Goal: Information Seeking & Learning: Learn about a topic

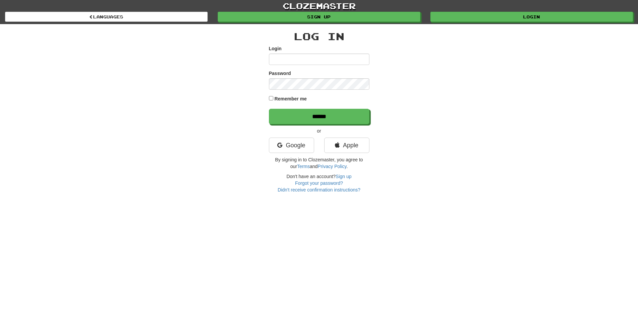
click at [306, 60] on input "Login" at bounding box center [319, 59] width 100 height 11
type input "**********"
click at [269, 109] on input "******" at bounding box center [319, 116] width 100 height 15
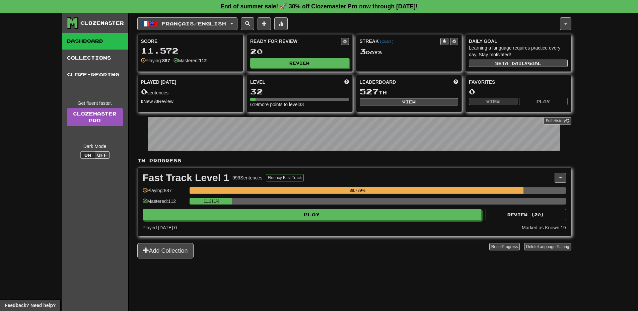
click at [343, 221] on div "Fast Track Level 1 999 Sentences Fluency Fast Track Manage Sentences Unpin from…" at bounding box center [354, 202] width 433 height 68
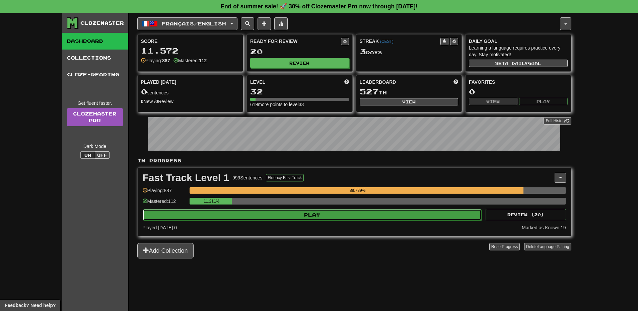
click at [346, 217] on button "Play" at bounding box center [312, 214] width 339 height 11
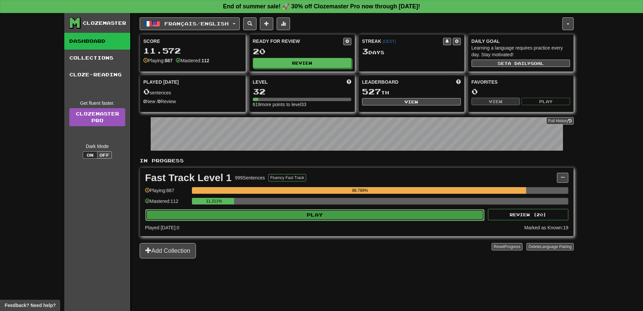
select select "**"
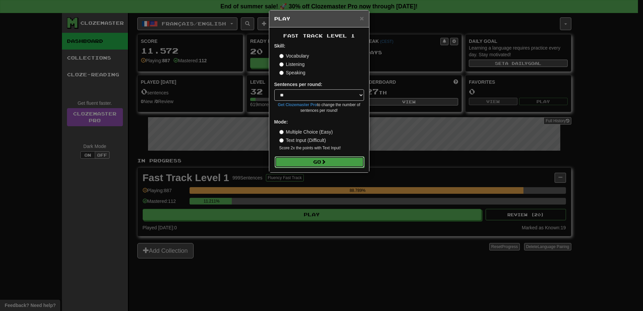
click at [330, 165] on button "Go" at bounding box center [320, 161] width 90 height 11
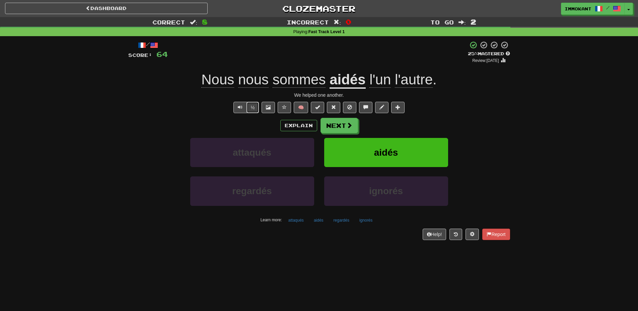
click at [248, 104] on button "½" at bounding box center [252, 107] width 13 height 11
click at [352, 128] on span at bounding box center [350, 126] width 6 height 6
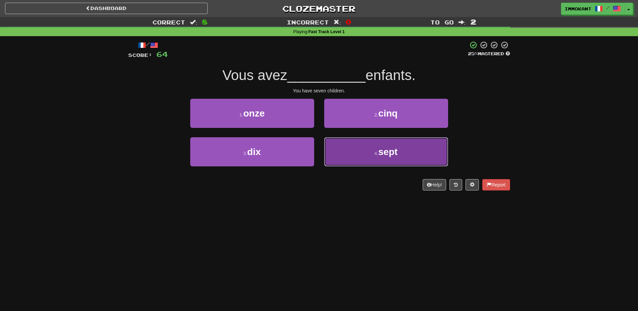
click at [355, 150] on button "4 . sept" at bounding box center [386, 151] width 124 height 29
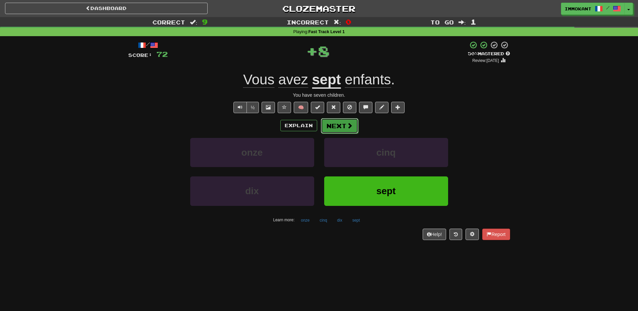
click at [347, 126] on span at bounding box center [350, 126] width 6 height 6
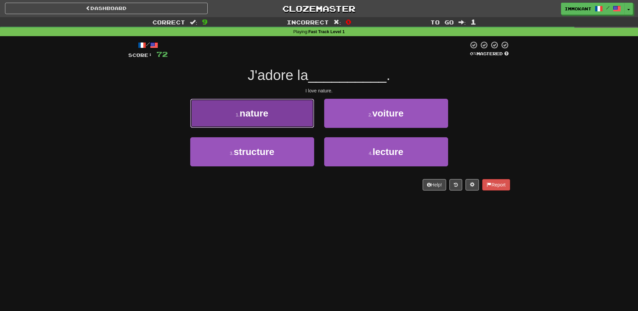
click at [270, 115] on button "1 . nature" at bounding box center [252, 113] width 124 height 29
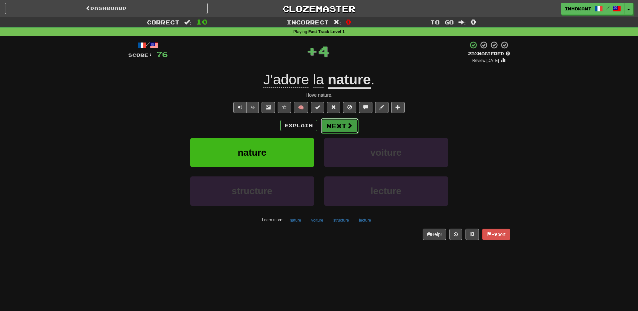
click at [330, 124] on button "Next" at bounding box center [340, 125] width 38 height 15
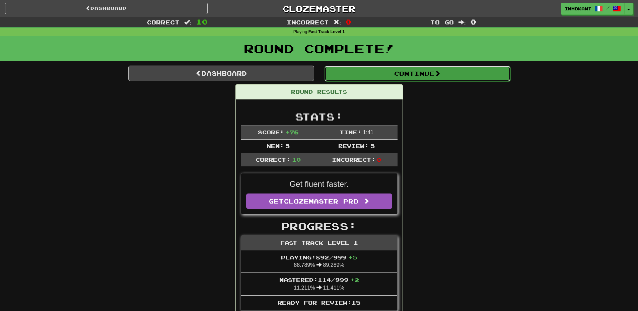
click at [408, 79] on button "Continue" at bounding box center [417, 73] width 186 height 15
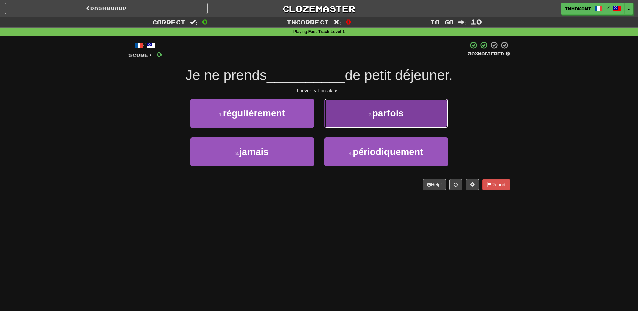
click at [373, 125] on button "2 . parfois" at bounding box center [386, 113] width 124 height 29
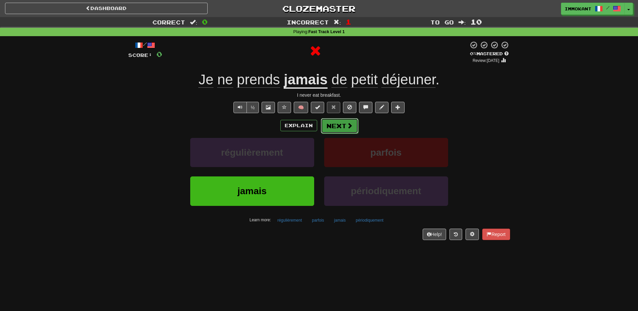
click at [340, 130] on button "Next" at bounding box center [340, 125] width 38 height 15
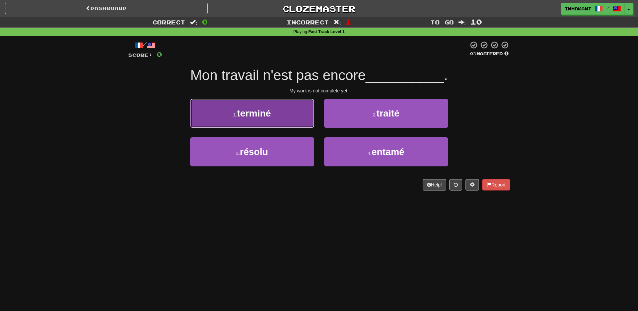
click at [262, 122] on button "1 . terminé" at bounding box center [252, 113] width 124 height 29
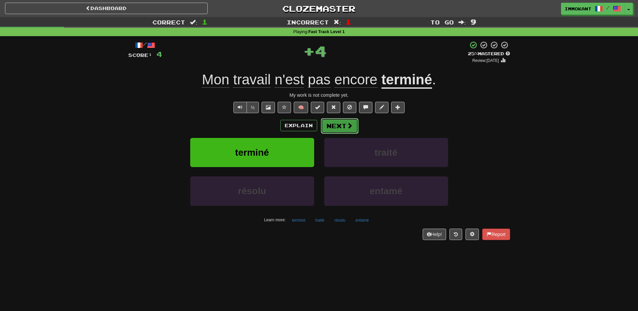
click at [351, 125] on span at bounding box center [350, 126] width 6 height 6
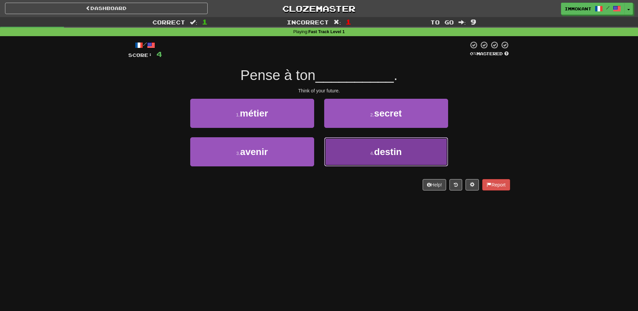
click at [403, 161] on button "4 . destin" at bounding box center [386, 151] width 124 height 29
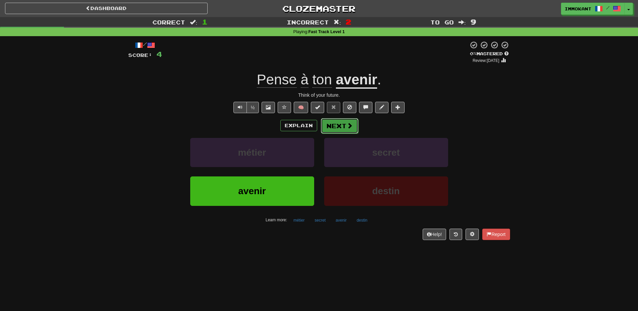
click at [335, 123] on button "Next" at bounding box center [340, 125] width 38 height 15
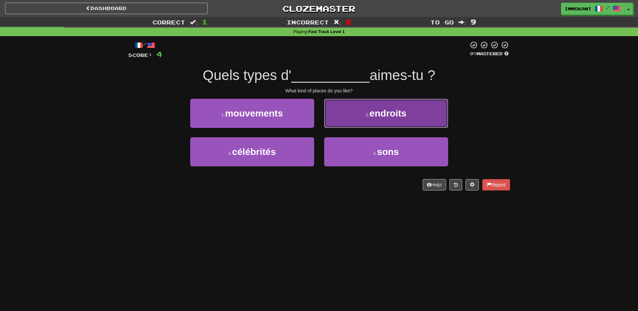
click at [399, 124] on button "2 . endroits" at bounding box center [386, 113] width 124 height 29
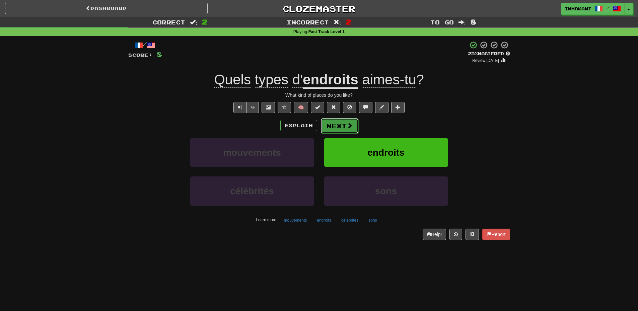
click at [331, 119] on button "Next" at bounding box center [340, 125] width 38 height 15
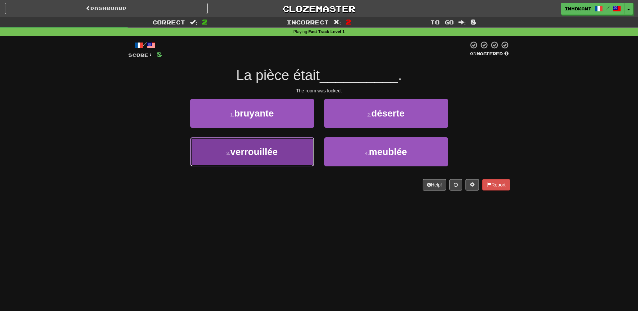
click at [279, 159] on button "3 . verrouillée" at bounding box center [252, 151] width 124 height 29
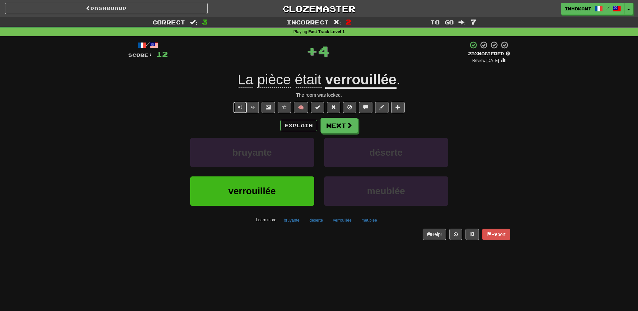
click at [242, 109] on button "Text-to-speech controls" at bounding box center [239, 107] width 13 height 11
click at [292, 126] on button "Explain" at bounding box center [298, 125] width 37 height 11
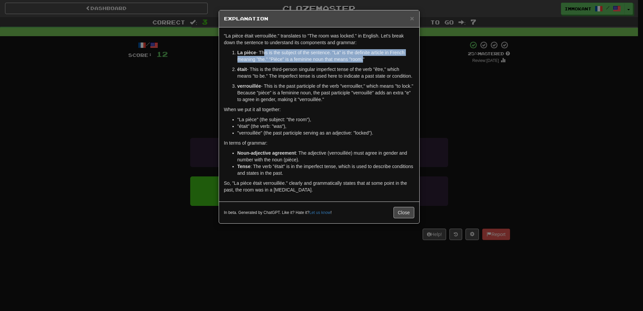
drag, startPoint x: 264, startPoint y: 54, endPoint x: 360, endPoint y: 59, distance: 96.3
click at [360, 59] on p "La pièce - This is the subject of the sentence. "La" is the definite article in…" at bounding box center [325, 55] width 177 height 13
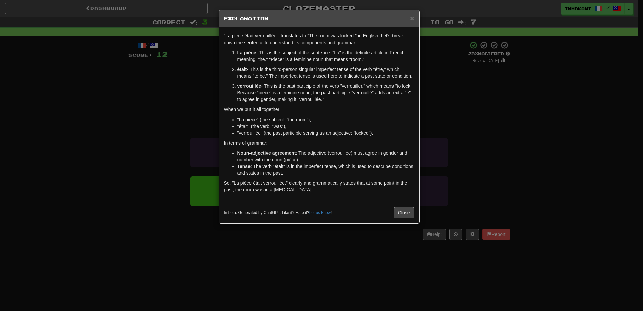
click at [367, 63] on ol "La pièce - This is the subject of the sentence. "La" is the definite article in…" at bounding box center [319, 76] width 190 height 54
click at [367, 82] on ol "La pièce - This is the subject of the sentence. "La" is the definite article in…" at bounding box center [319, 76] width 190 height 54
click at [398, 213] on button "Close" at bounding box center [403, 212] width 21 height 11
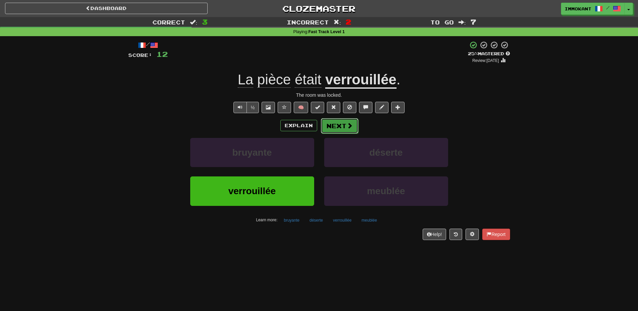
click at [338, 131] on button "Next" at bounding box center [340, 125] width 38 height 15
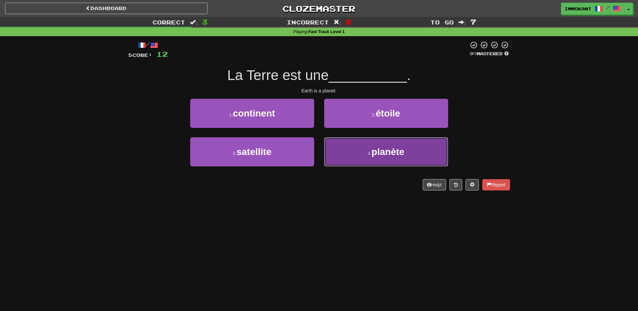
click at [380, 157] on span "planète" at bounding box center [387, 152] width 33 height 10
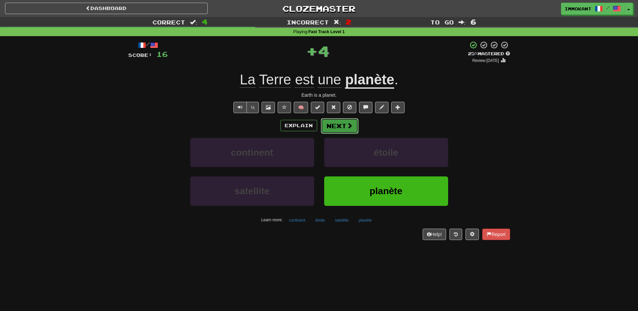
click at [335, 125] on button "Next" at bounding box center [340, 125] width 38 height 15
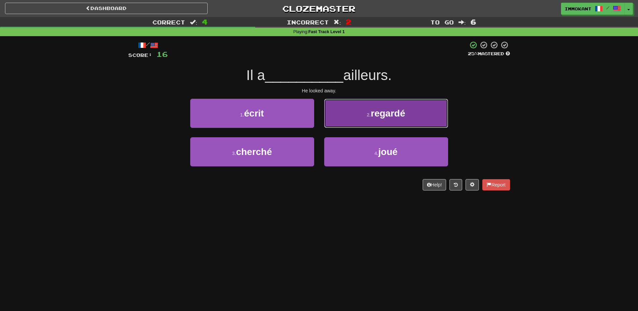
click at [383, 117] on span "regardé" at bounding box center [388, 113] width 34 height 10
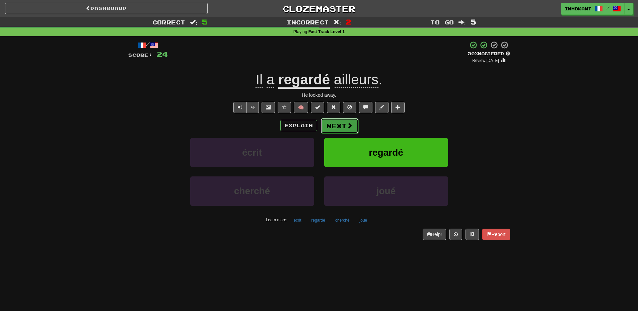
click at [353, 130] on button "Next" at bounding box center [340, 125] width 38 height 15
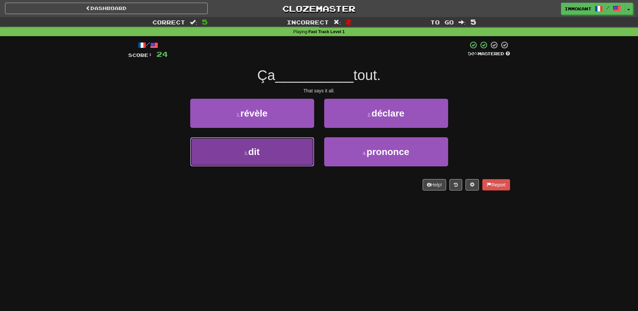
click at [251, 148] on span "dit" at bounding box center [253, 152] width 11 height 10
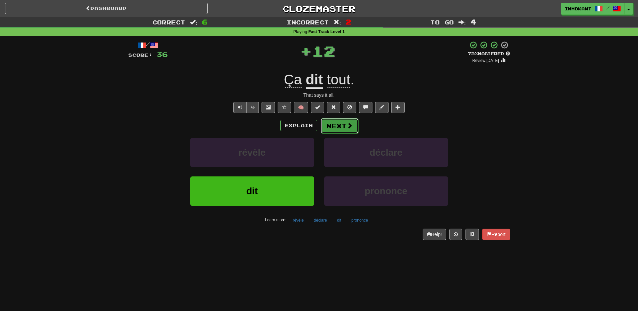
click at [349, 128] on span at bounding box center [350, 126] width 6 height 6
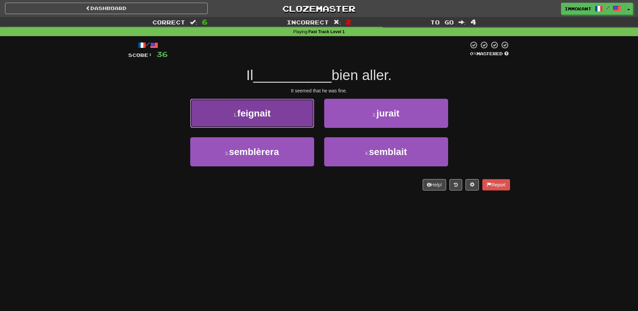
click at [264, 123] on button "1 . feignait" at bounding box center [252, 113] width 124 height 29
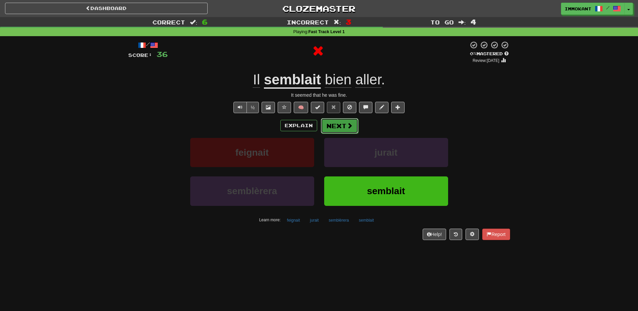
click at [330, 125] on button "Next" at bounding box center [340, 125] width 38 height 15
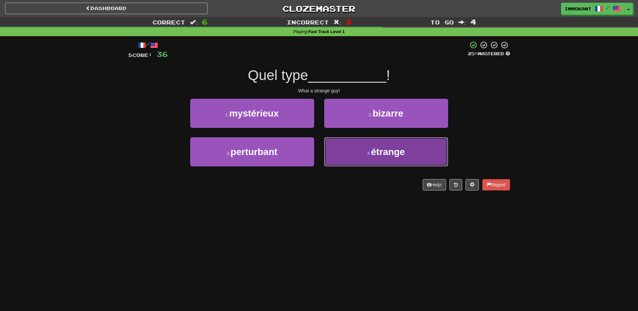
click at [396, 160] on button "4 . étrange" at bounding box center [386, 151] width 124 height 29
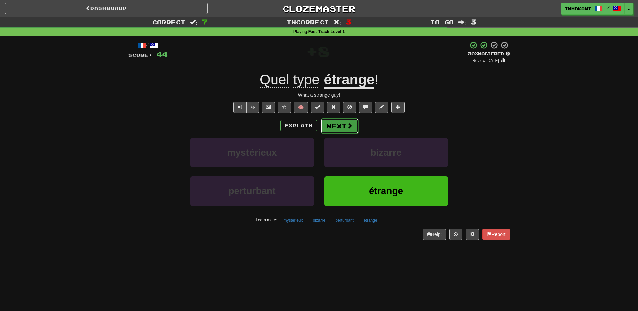
click at [336, 126] on button "Next" at bounding box center [340, 125] width 38 height 15
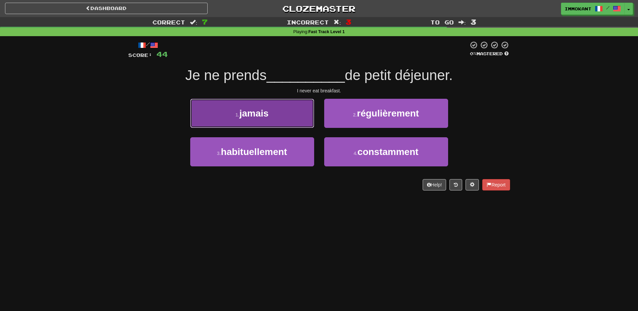
click at [289, 124] on button "1 . jamais" at bounding box center [252, 113] width 124 height 29
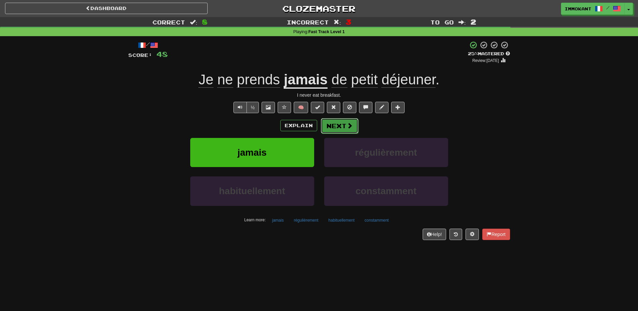
click at [327, 128] on button "Next" at bounding box center [340, 125] width 38 height 15
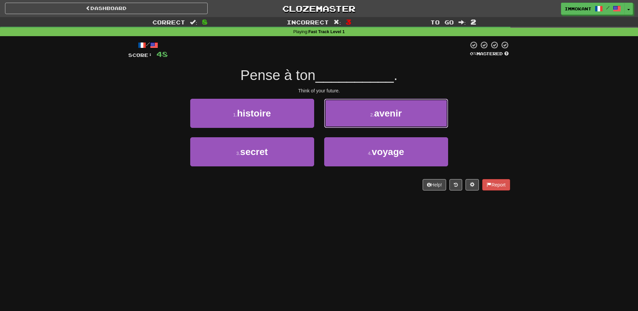
click at [344, 116] on button "2 . avenir" at bounding box center [386, 113] width 124 height 29
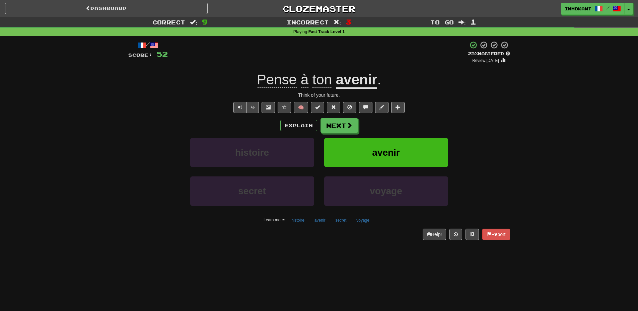
click at [331, 136] on div "Explain Next histoire avenir secret voyage Learn more: histoire avenir secret v…" at bounding box center [319, 171] width 382 height 107
click at [333, 132] on button "Next" at bounding box center [340, 125] width 38 height 15
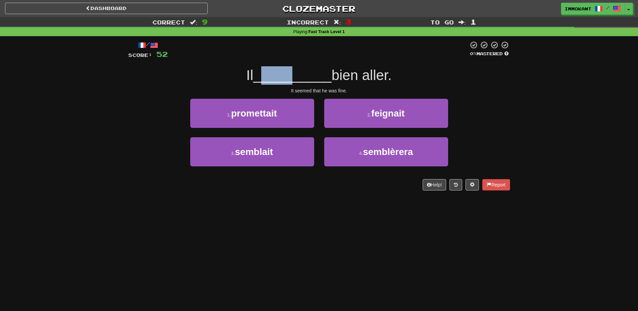
drag, startPoint x: 259, startPoint y: 80, endPoint x: 292, endPoint y: 81, distance: 33.2
click at [292, 81] on span "__________" at bounding box center [292, 75] width 78 height 16
click at [290, 86] on div "/ Score: 52 0 % Mastered Il __________ bien aller. It seemed that he was fine. …" at bounding box center [319, 116] width 382 height 150
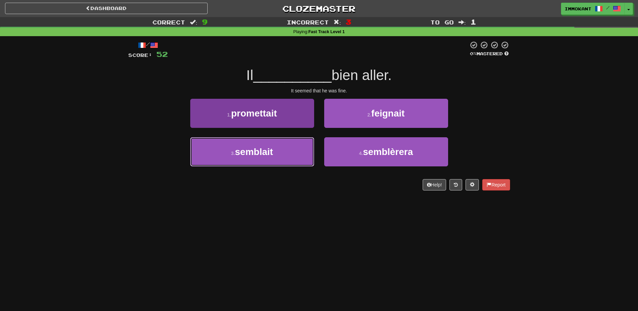
click at [297, 154] on button "3 . semblait" at bounding box center [252, 151] width 124 height 29
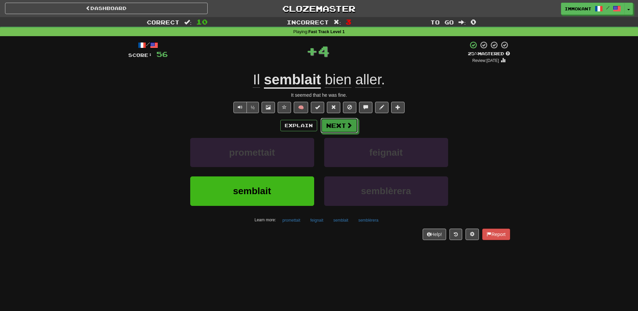
click at [323, 123] on button "Next" at bounding box center [339, 125] width 38 height 15
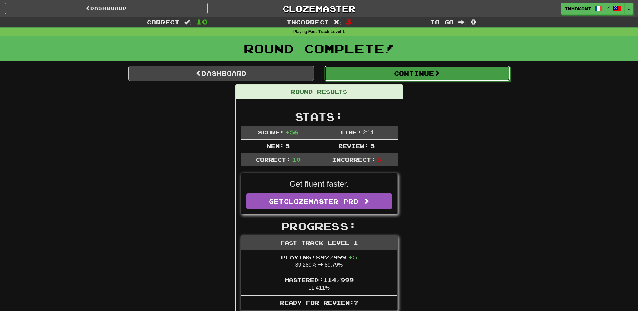
click at [445, 78] on button "Continue" at bounding box center [417, 73] width 186 height 15
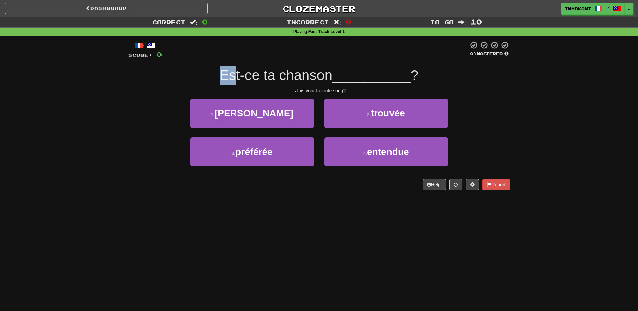
drag, startPoint x: 221, startPoint y: 78, endPoint x: 273, endPoint y: 81, distance: 52.0
click at [263, 81] on div "Est-ce ta chanson __________ ?" at bounding box center [319, 75] width 382 height 18
click at [277, 81] on span "Est-ce ta chanson" at bounding box center [276, 75] width 113 height 16
drag, startPoint x: 219, startPoint y: 75, endPoint x: 277, endPoint y: 77, distance: 58.0
click at [271, 77] on div "Est-ce ta chanson __________ ?" at bounding box center [319, 75] width 382 height 18
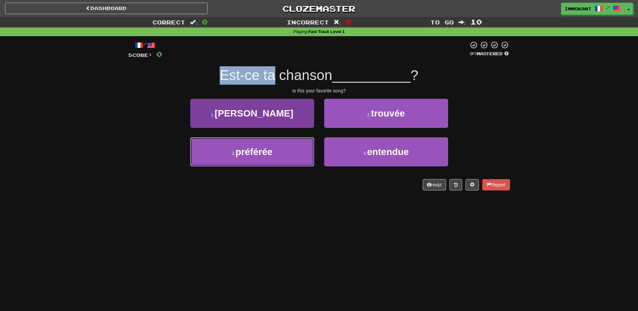
click at [281, 144] on button "3 . préférée" at bounding box center [252, 151] width 124 height 29
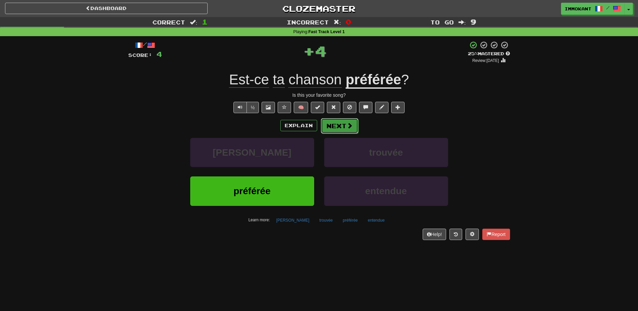
click at [341, 125] on button "Next" at bounding box center [340, 125] width 38 height 15
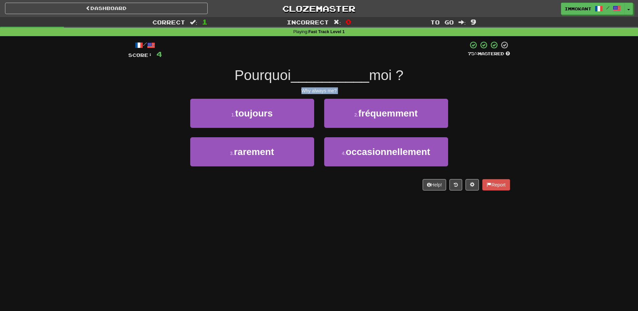
drag, startPoint x: 297, startPoint y: 90, endPoint x: 347, endPoint y: 95, distance: 49.8
click at [347, 95] on div "/ Score: 4 75 % Mastered Pourquoi __________ moi ? Why always me? 1 . toujours …" at bounding box center [319, 116] width 382 height 150
click at [340, 90] on div "Why always me?" at bounding box center [319, 90] width 382 height 7
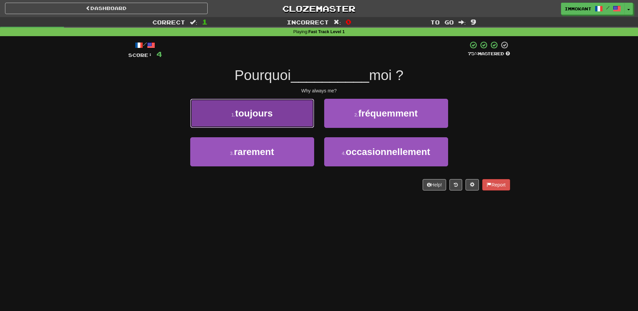
click at [312, 119] on button "1 . toujours" at bounding box center [252, 113] width 124 height 29
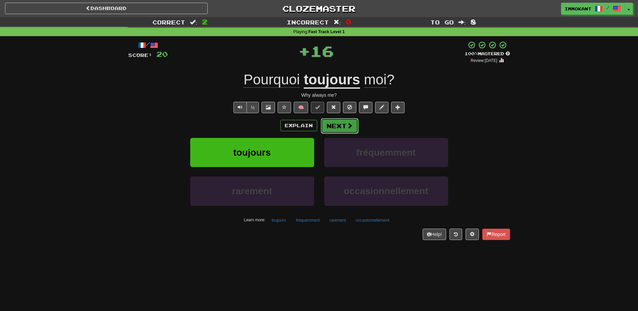
click at [334, 122] on button "Next" at bounding box center [340, 125] width 38 height 15
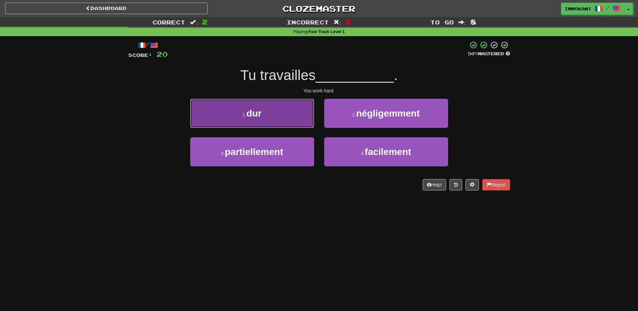
click at [283, 112] on button "1 . dur" at bounding box center [252, 113] width 124 height 29
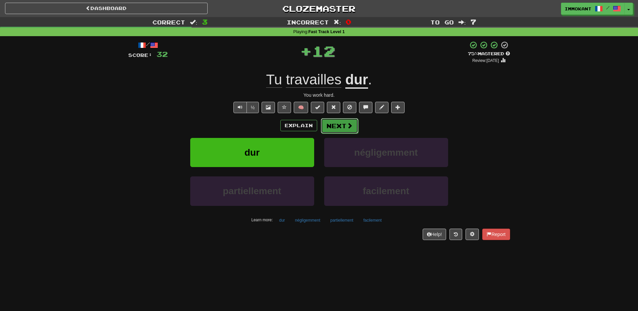
click at [342, 126] on button "Next" at bounding box center [340, 125] width 38 height 15
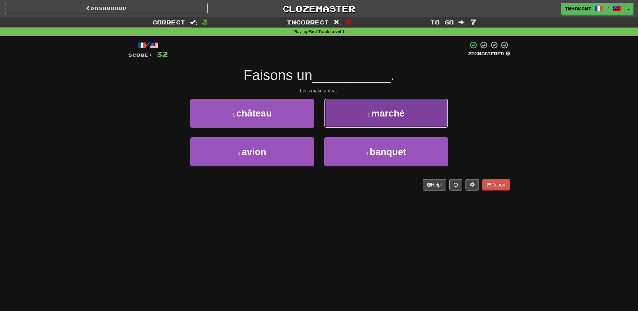
click at [337, 114] on button "2 . marché" at bounding box center [386, 113] width 124 height 29
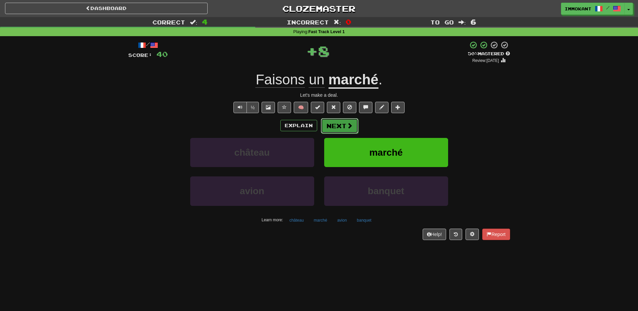
click at [335, 126] on button "Next" at bounding box center [340, 125] width 38 height 15
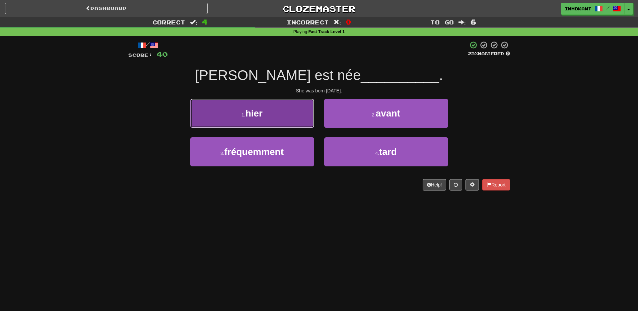
click at [261, 120] on button "1 . hier" at bounding box center [252, 113] width 124 height 29
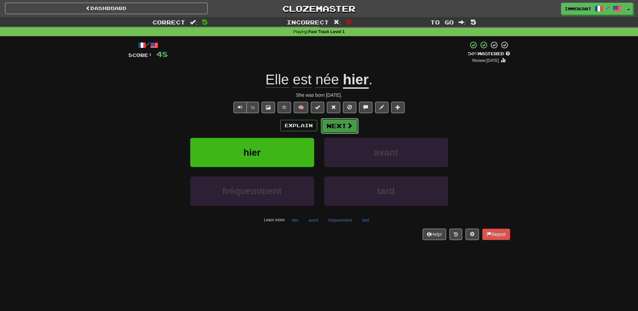
click at [347, 130] on button "Next" at bounding box center [340, 125] width 38 height 15
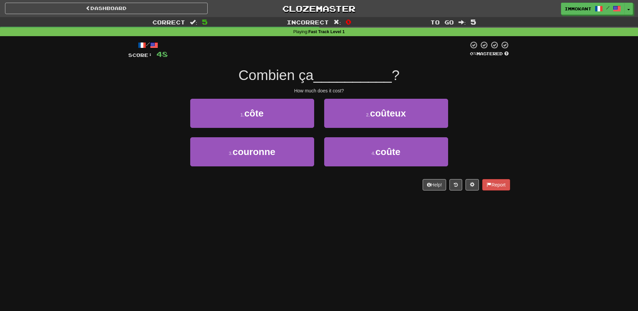
click at [314, 90] on div "How much does it cost?" at bounding box center [319, 90] width 382 height 7
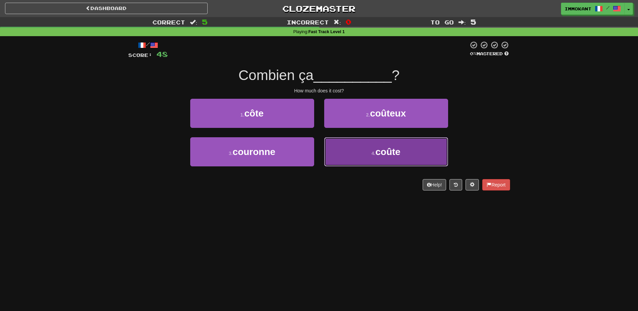
click at [419, 152] on button "4 . coûte" at bounding box center [386, 151] width 124 height 29
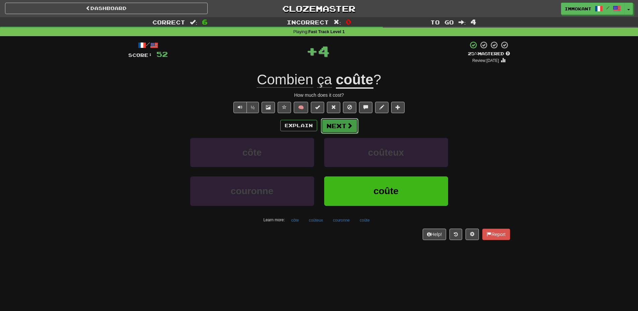
click at [354, 130] on button "Next" at bounding box center [340, 125] width 38 height 15
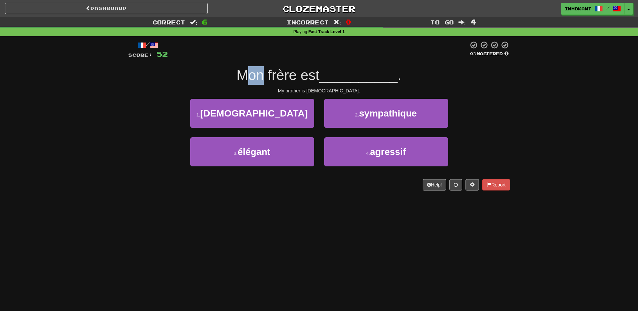
drag, startPoint x: 248, startPoint y: 80, endPoint x: 275, endPoint y: 81, distance: 27.1
click at [263, 79] on span "Mon frère est" at bounding box center [277, 75] width 83 height 16
click at [277, 84] on div "Mon frère est __________ ." at bounding box center [319, 75] width 382 height 18
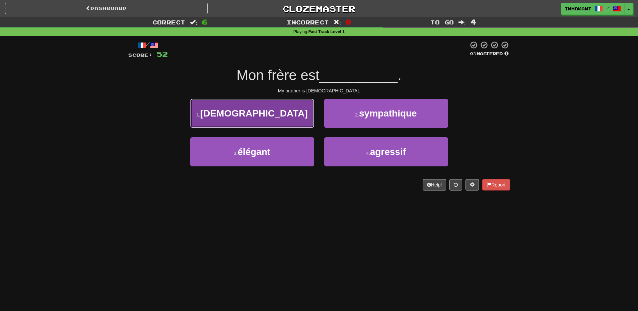
click at [297, 108] on button "1 . gay" at bounding box center [252, 113] width 124 height 29
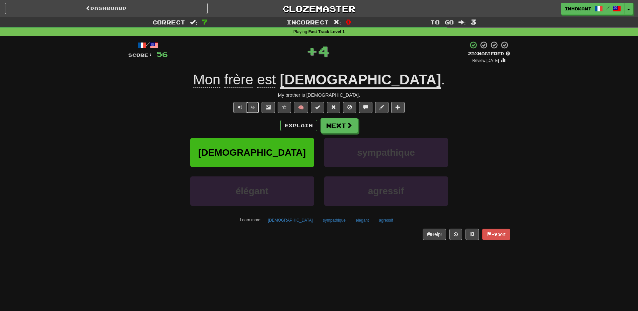
click at [252, 107] on button "½" at bounding box center [252, 107] width 13 height 11
click at [352, 123] on span at bounding box center [350, 126] width 6 height 6
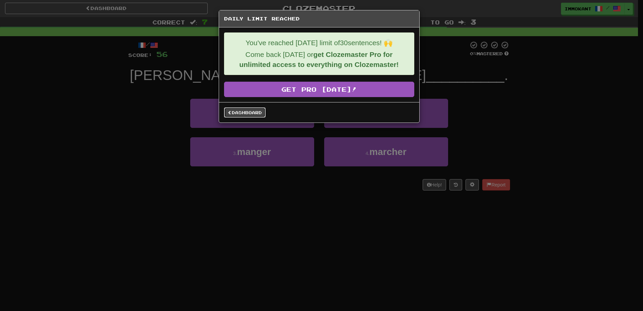
click at [251, 115] on link "Dashboard" at bounding box center [245, 112] width 42 height 10
